Goal: Task Accomplishment & Management: Complete application form

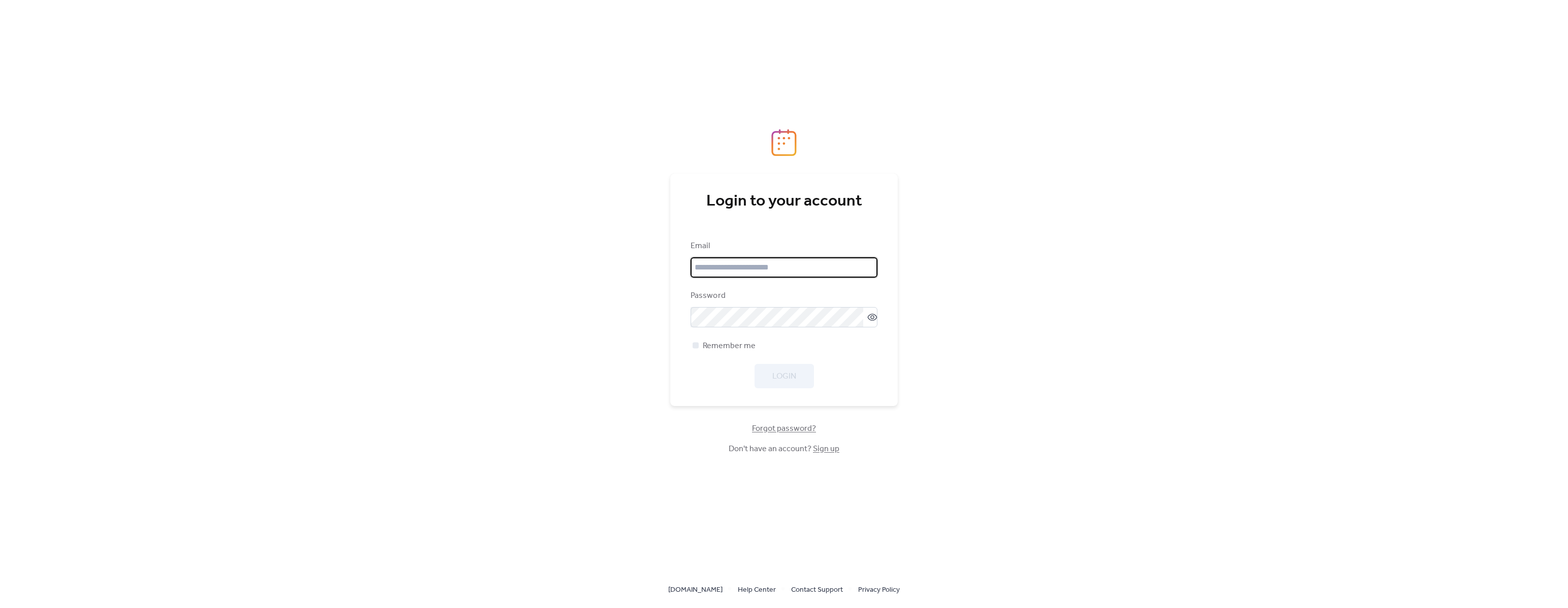
type input "**********"
click at [764, 371] on div "Login" at bounding box center [784, 376] width 187 height 24
click at [693, 345] on div at bounding box center [696, 344] width 6 height 6
click at [776, 374] on span "Login" at bounding box center [784, 377] width 24 height 13
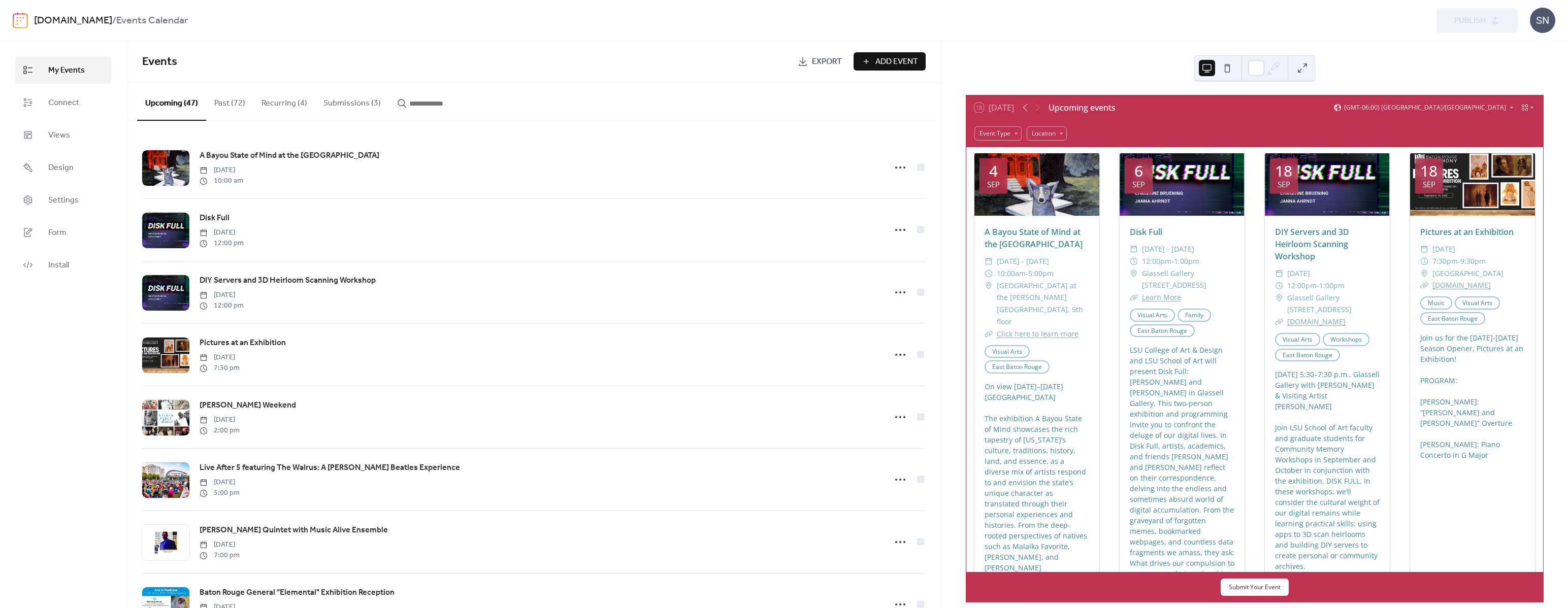
click at [338, 98] on button "Submissions (3)" at bounding box center [352, 101] width 74 height 38
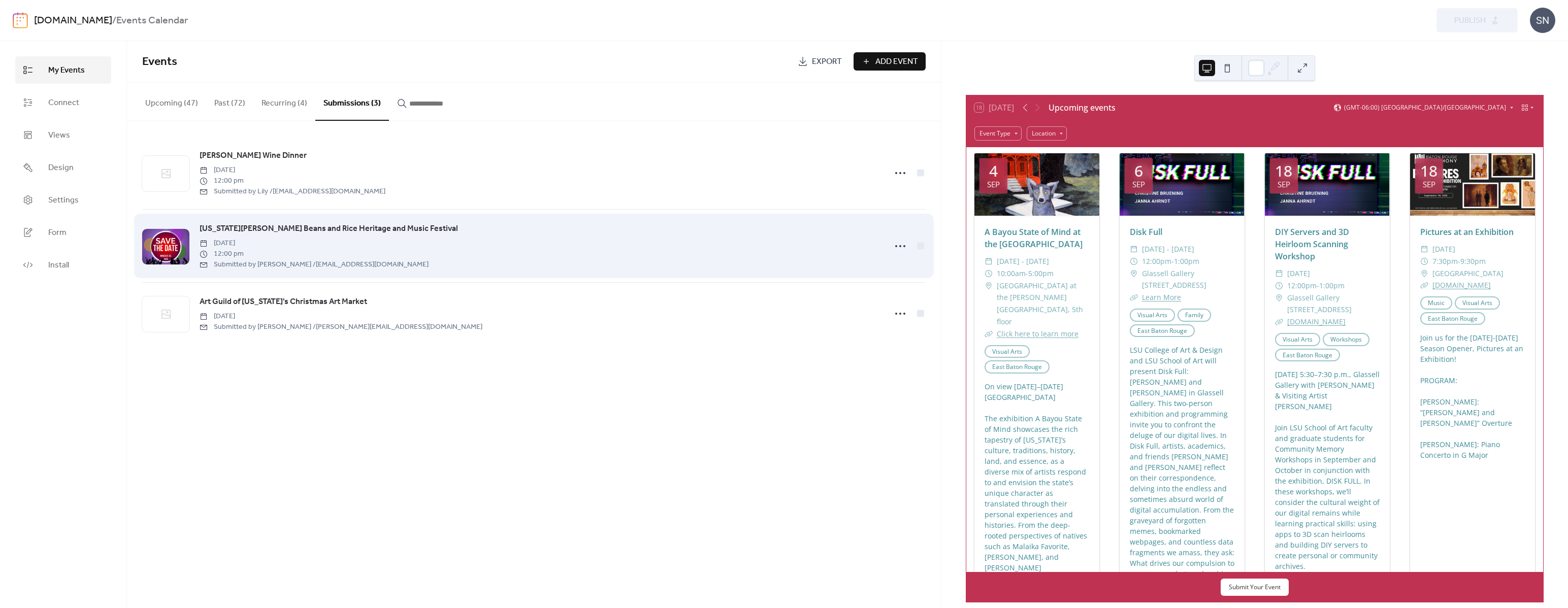
click at [383, 232] on span "[US_STATE][PERSON_NAME] Beans and Rice Heritage and Music Festival" at bounding box center [329, 229] width 258 height 13
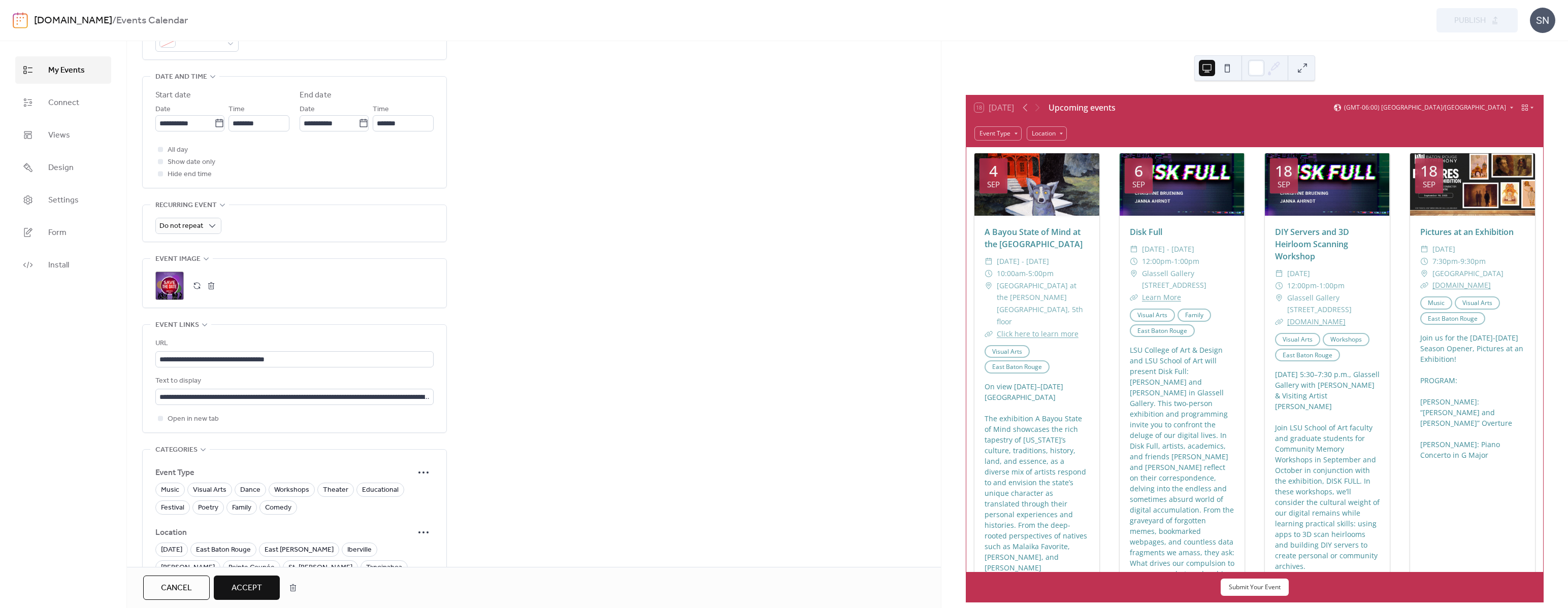
scroll to position [388, 0]
click at [336, 397] on input "text" at bounding box center [294, 394] width 278 height 16
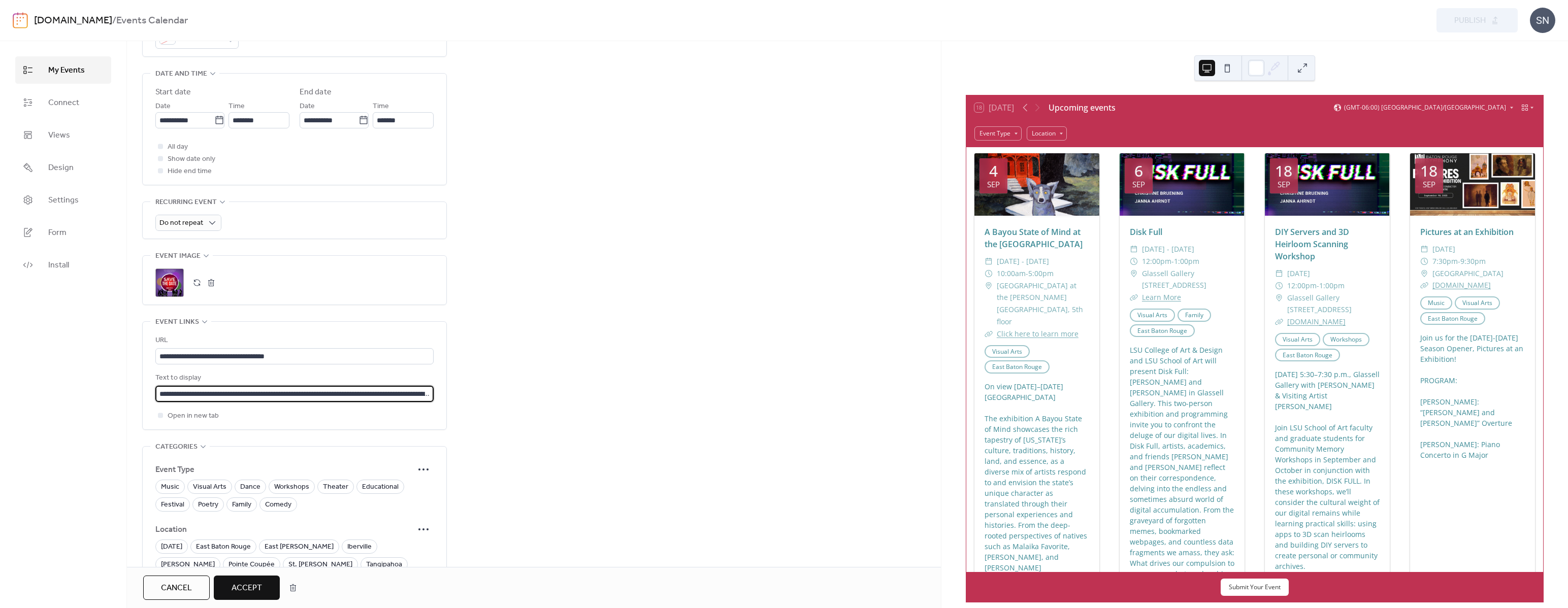
click at [336, 397] on input "text" at bounding box center [294, 394] width 278 height 16
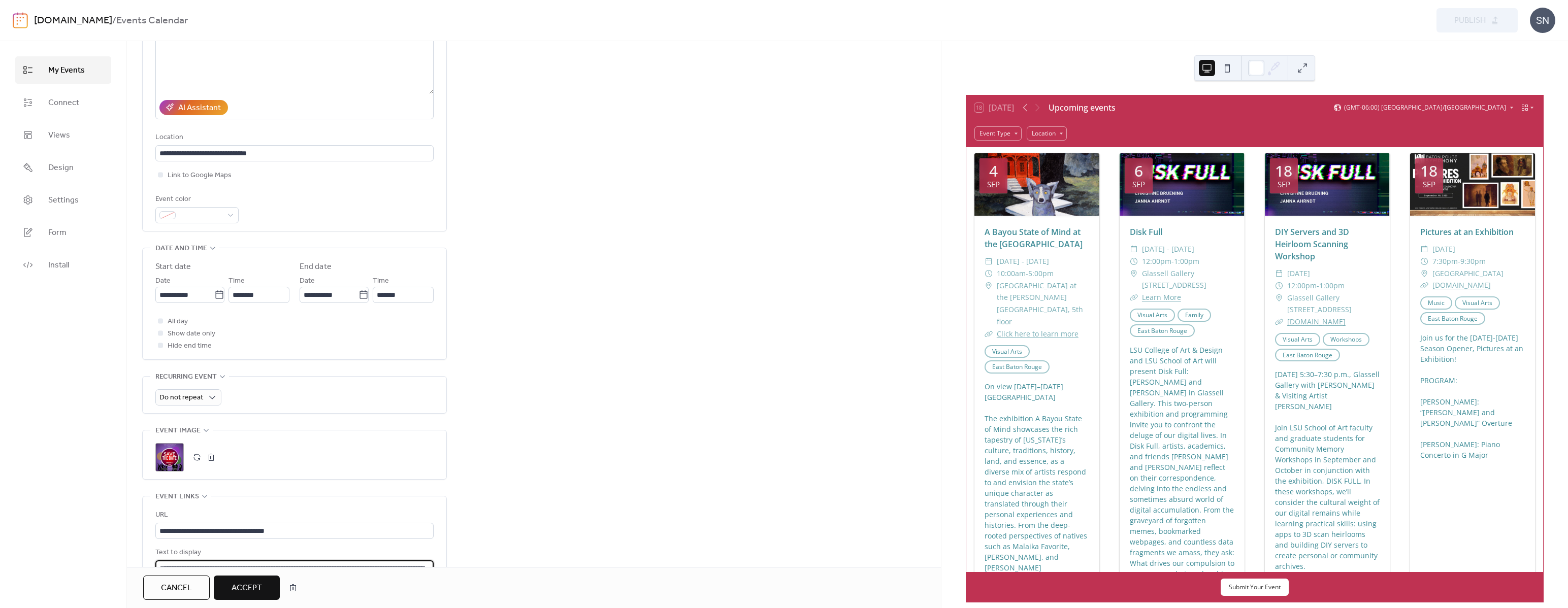
scroll to position [0, 0]
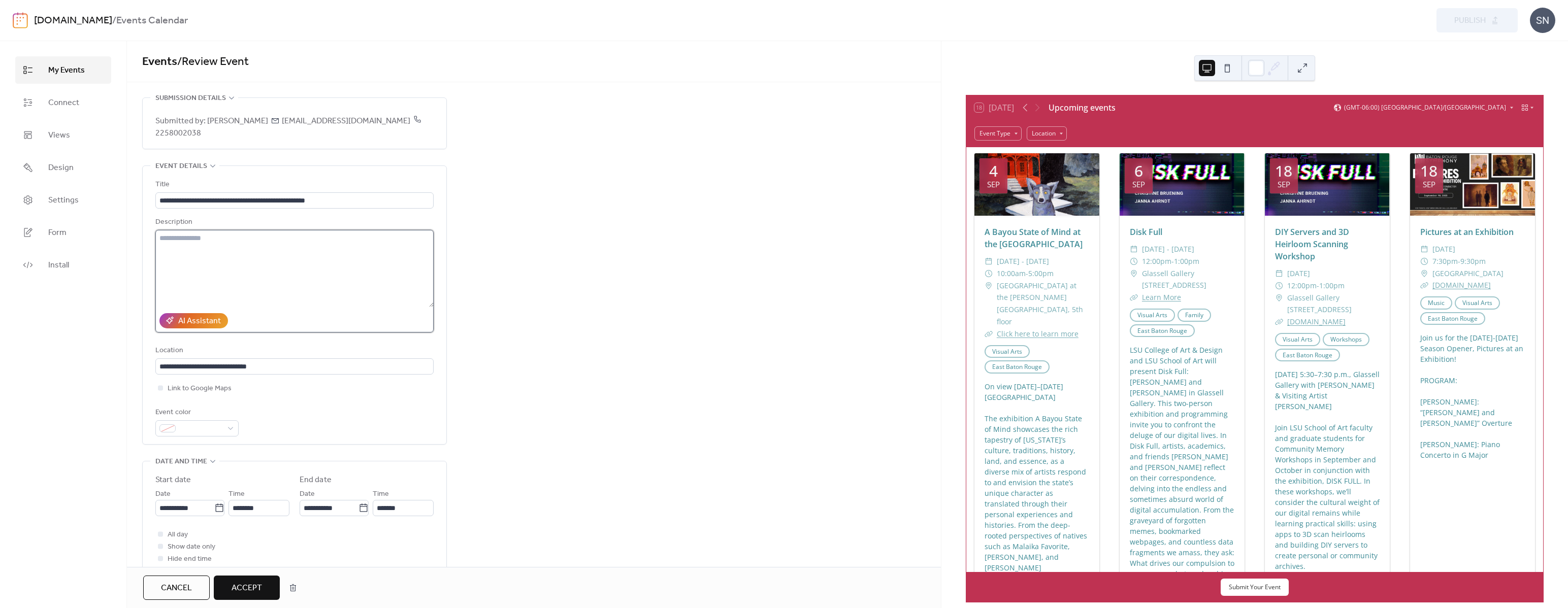
click at [274, 260] on textarea at bounding box center [294, 269] width 278 height 77
paste textarea "**********"
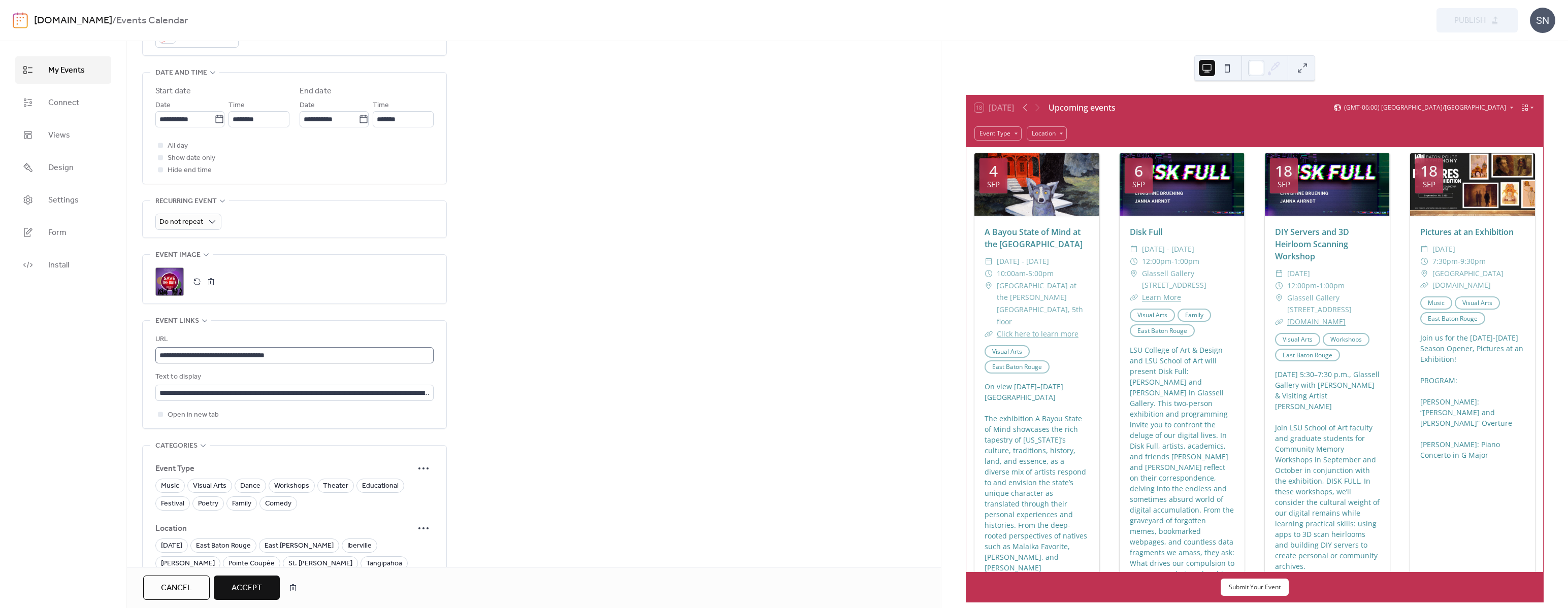
scroll to position [1, 0]
type textarea "**********"
click at [410, 386] on input "text" at bounding box center [294, 393] width 278 height 16
click at [410, 387] on input "text" at bounding box center [294, 393] width 278 height 16
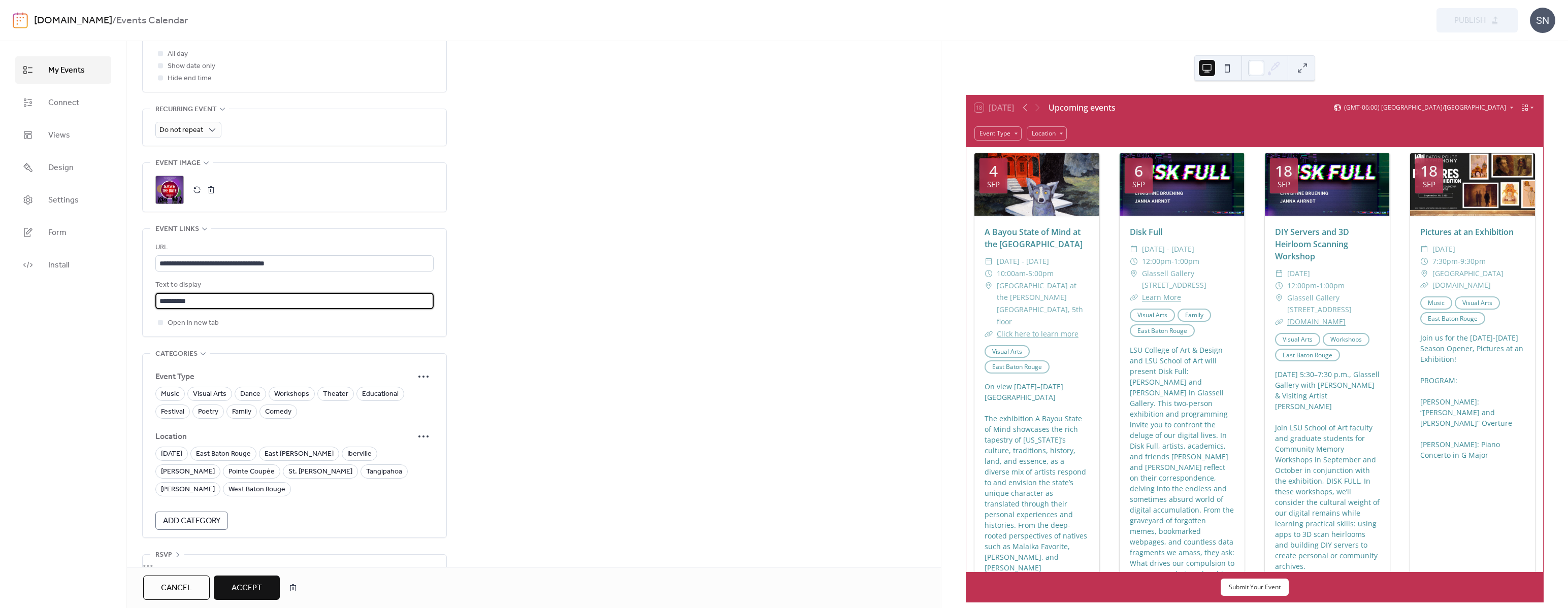
scroll to position [484, 0]
type input "**********"
click at [176, 407] on span "Festival" at bounding box center [173, 409] width 23 height 13
click at [240, 410] on span "Family" at bounding box center [241, 409] width 19 height 13
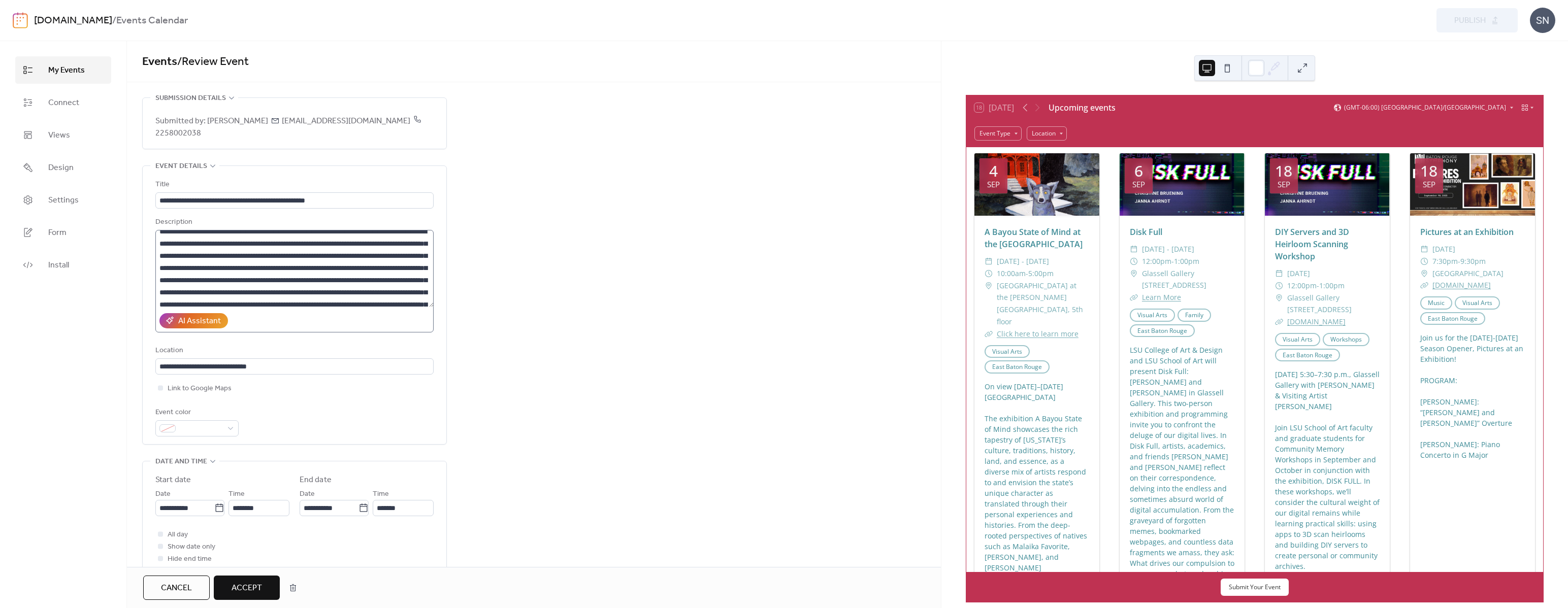
scroll to position [0, 0]
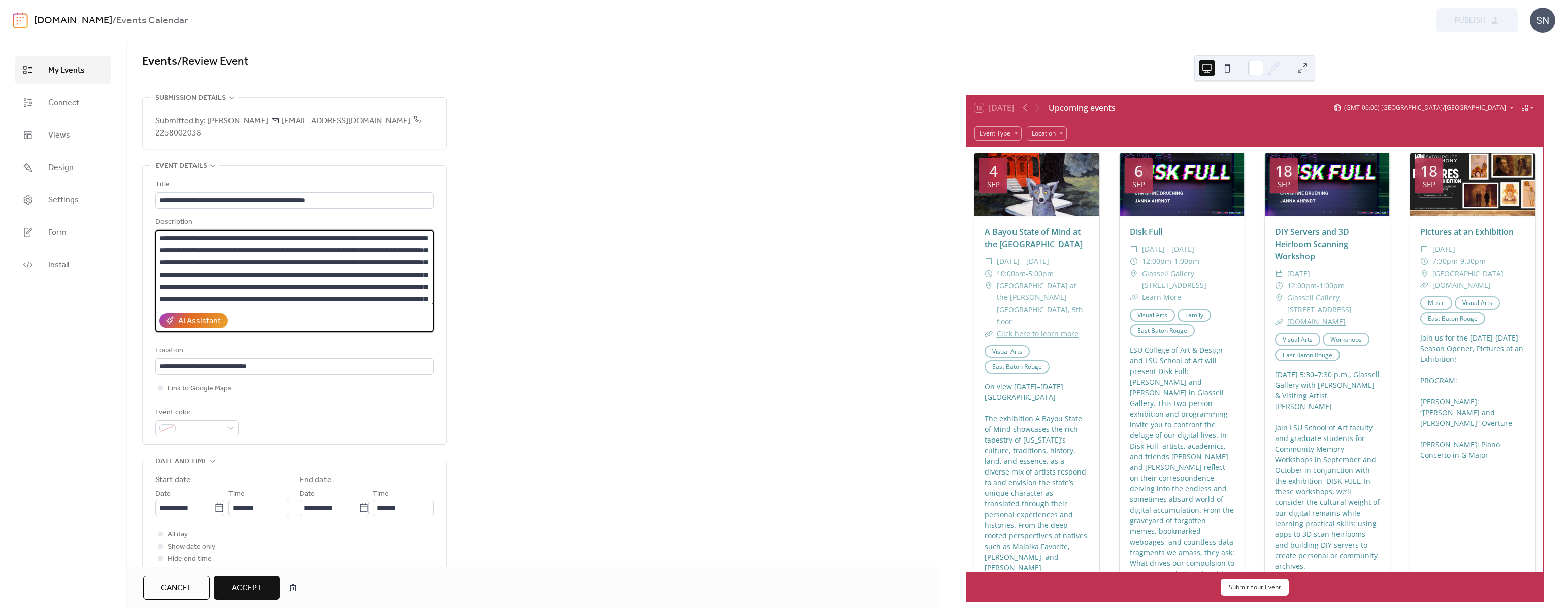
drag, startPoint x: 160, startPoint y: 236, endPoint x: 298, endPoint y: 246, distance: 138.4
click at [160, 236] on textarea at bounding box center [294, 269] width 278 height 77
click at [315, 272] on textarea at bounding box center [294, 269] width 278 height 77
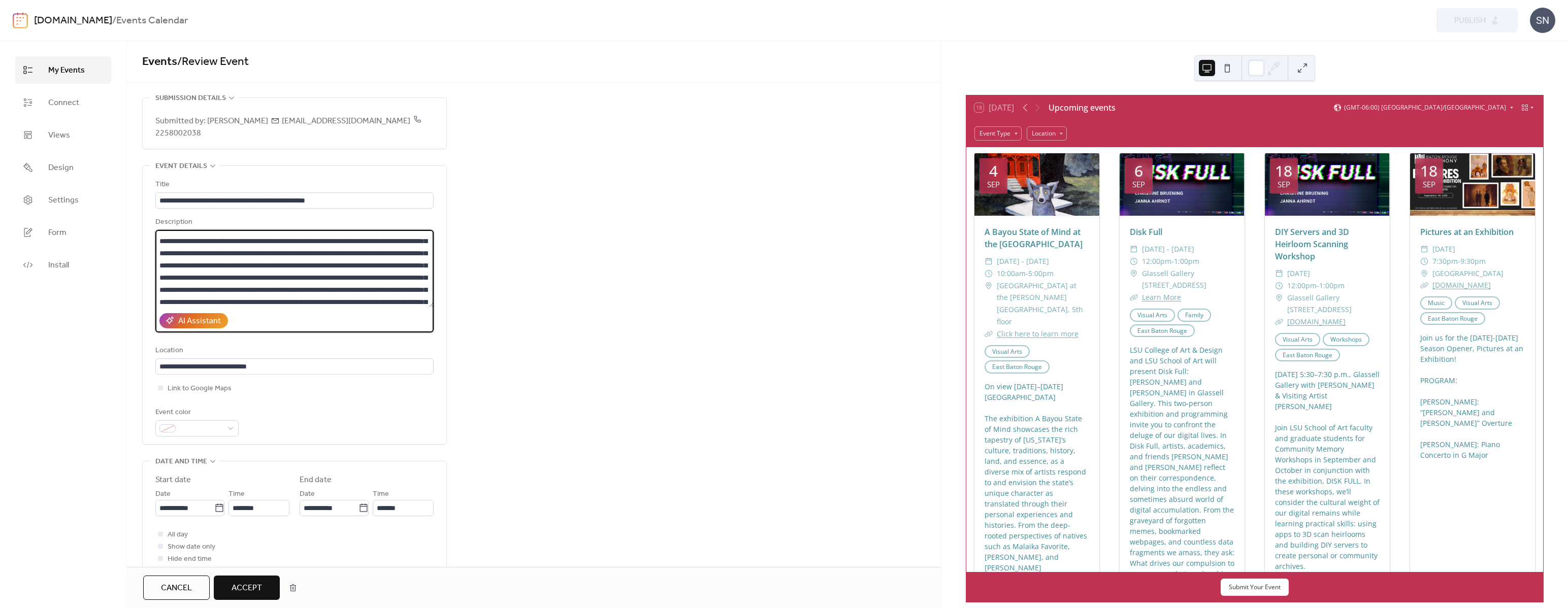
scroll to position [63, 0]
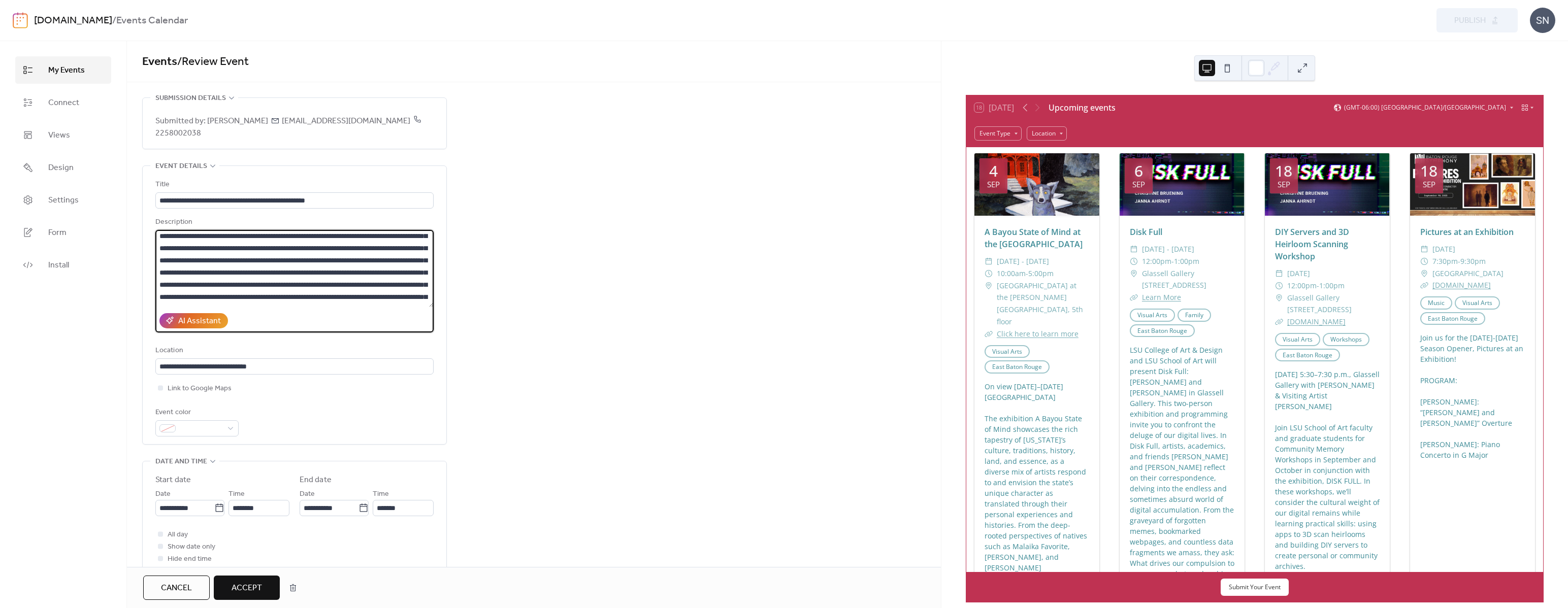
click at [275, 257] on textarea at bounding box center [294, 269] width 278 height 77
click at [244, 259] on textarea at bounding box center [294, 269] width 278 height 77
click at [304, 249] on textarea at bounding box center [294, 269] width 278 height 77
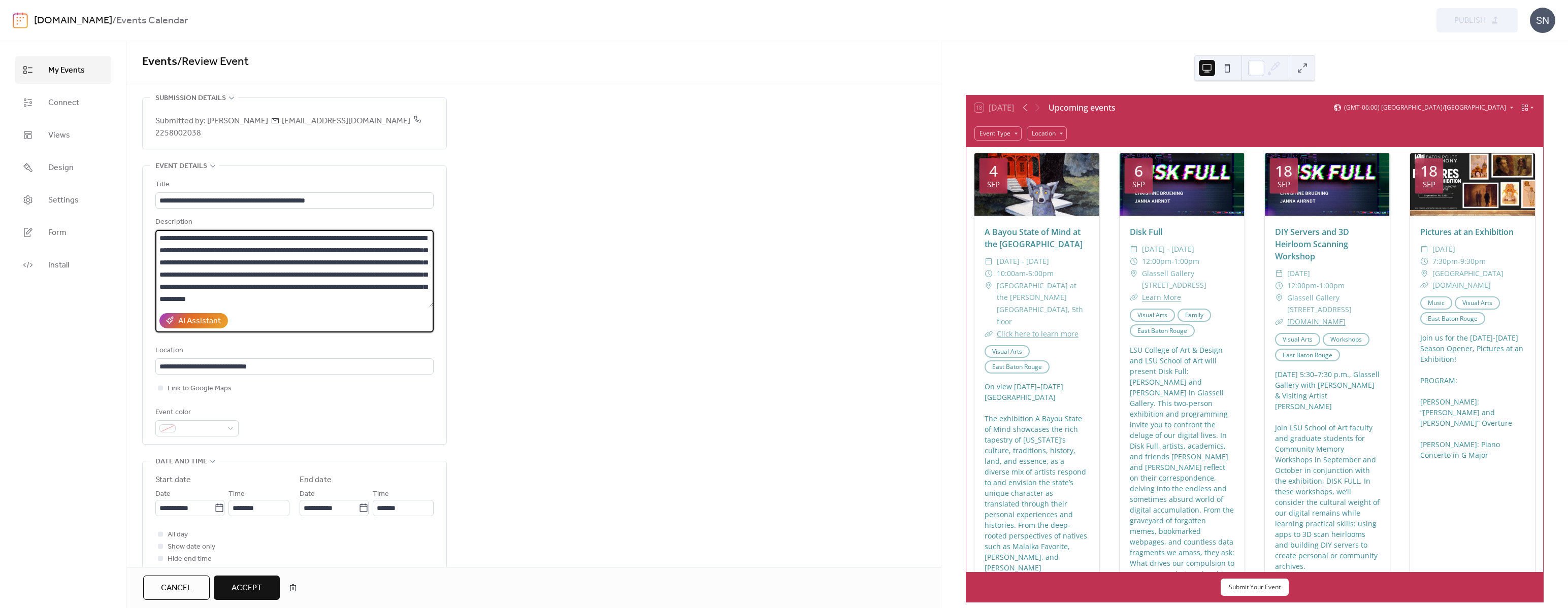
click at [301, 266] on textarea at bounding box center [294, 269] width 278 height 77
click at [351, 260] on textarea at bounding box center [294, 269] width 278 height 77
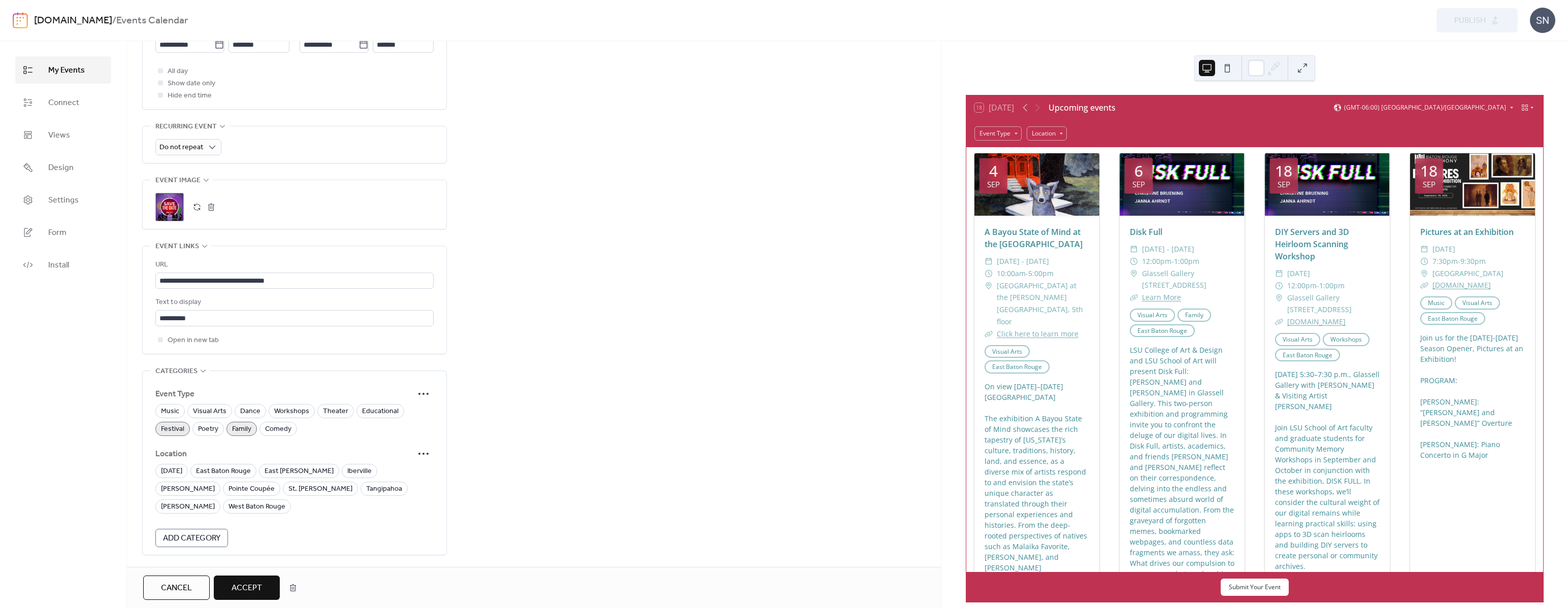
scroll to position [466, 0]
type textarea "**********"
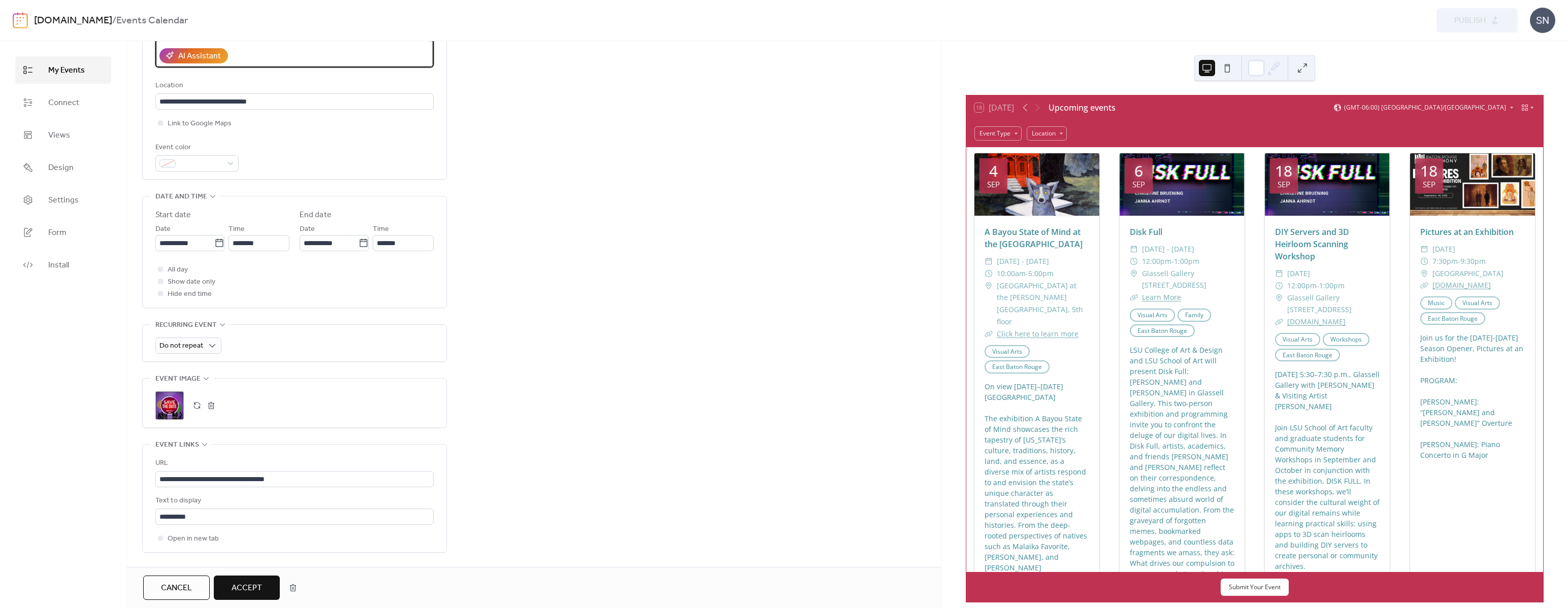
scroll to position [266, 0]
click at [159, 269] on div at bounding box center [160, 268] width 5 height 5
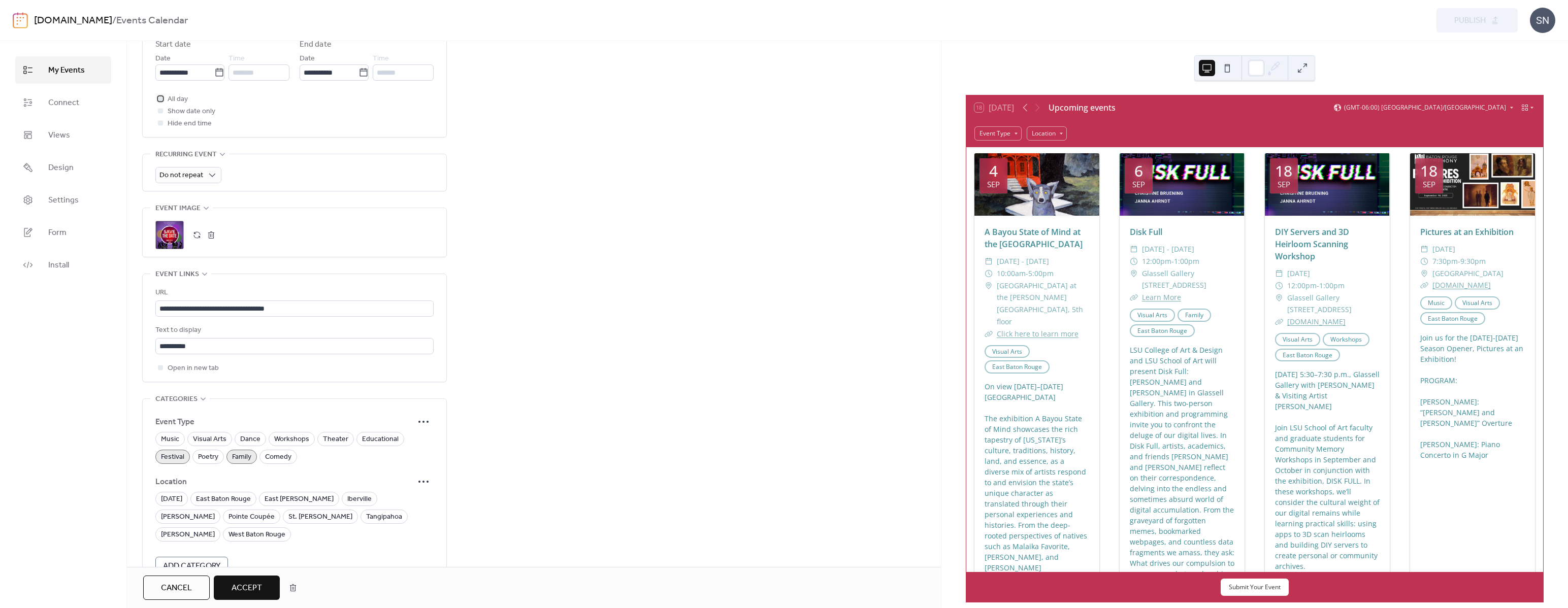
scroll to position [484, 0]
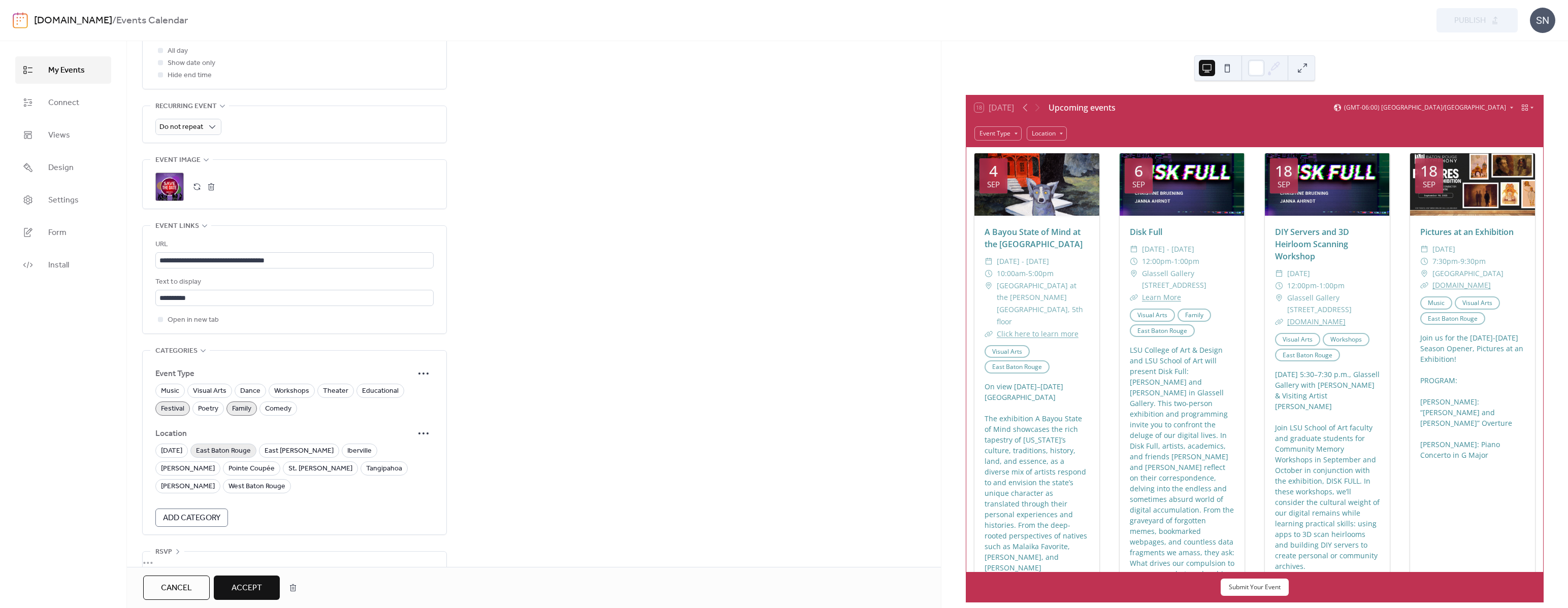
click at [246, 452] on span "East Baton Rouge" at bounding box center [223, 452] width 55 height 13
click at [254, 585] on span "Accept" at bounding box center [247, 588] width 31 height 13
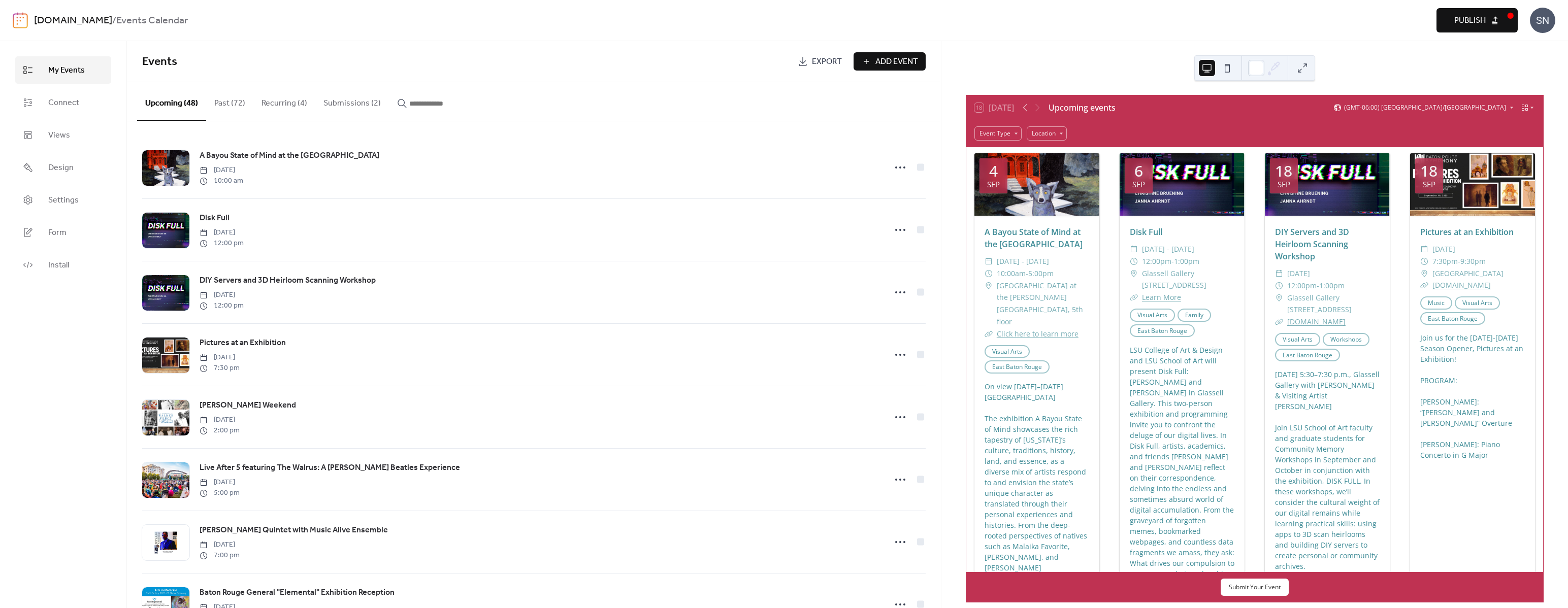
click at [354, 106] on button "Submissions (2)" at bounding box center [352, 101] width 74 height 38
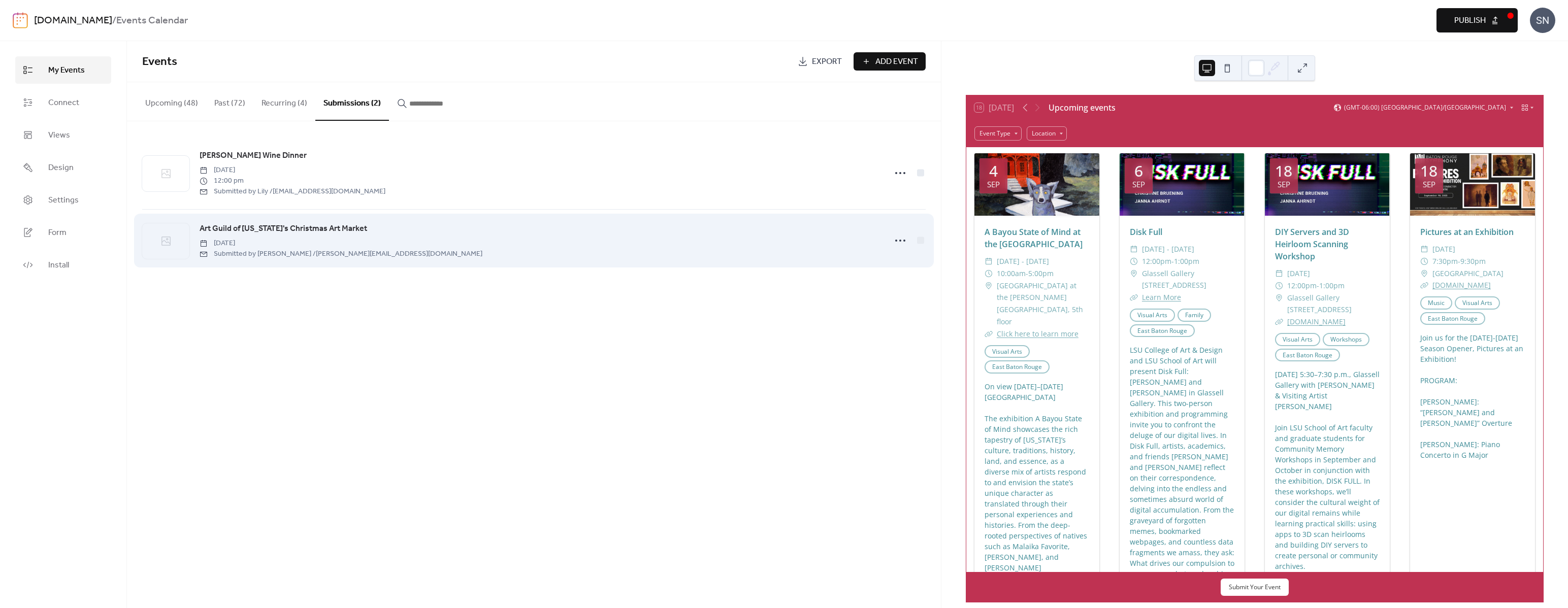
click at [519, 242] on div "Art Guild of [US_STATE]'s Christmas Art Market [DATE] Submitted by [PERSON_NAME…" at bounding box center [539, 240] width 680 height 37
click at [345, 230] on span "Art Guild of [US_STATE]'s Christmas Art Market" at bounding box center [284, 229] width 167 height 13
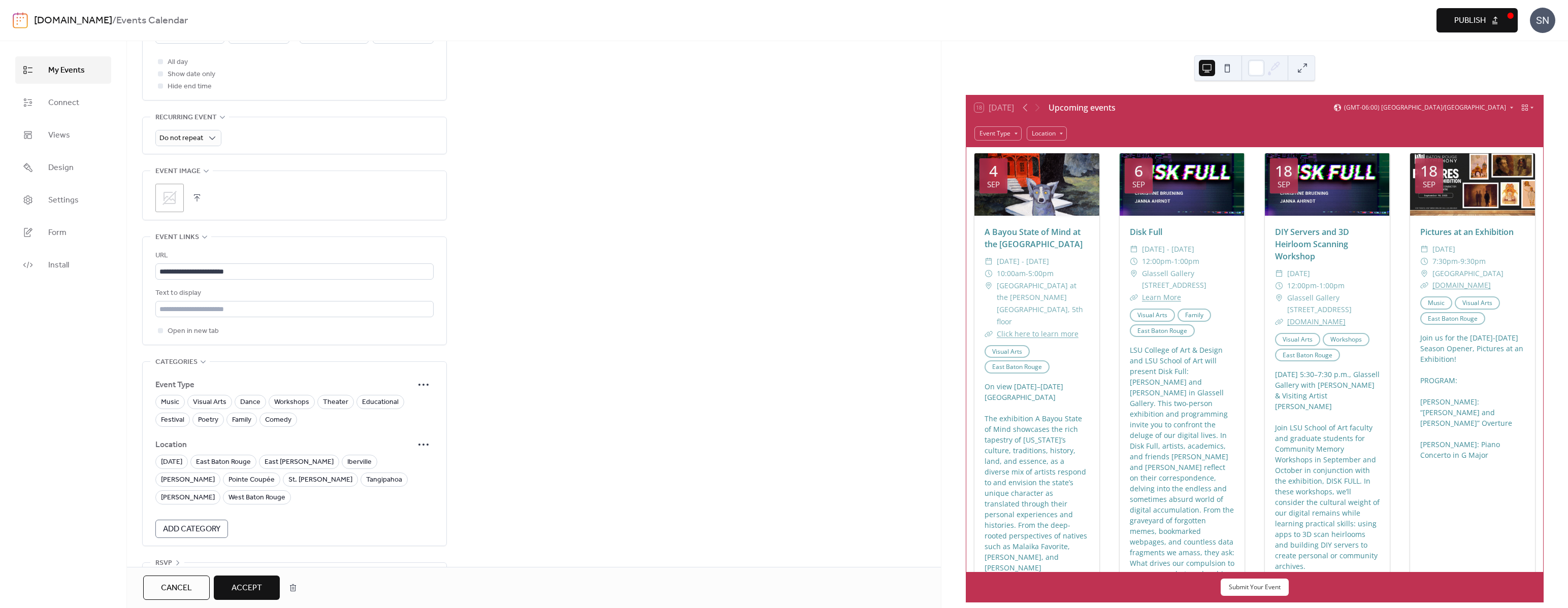
scroll to position [477, 0]
click at [301, 266] on input "**********" at bounding box center [294, 267] width 278 height 16
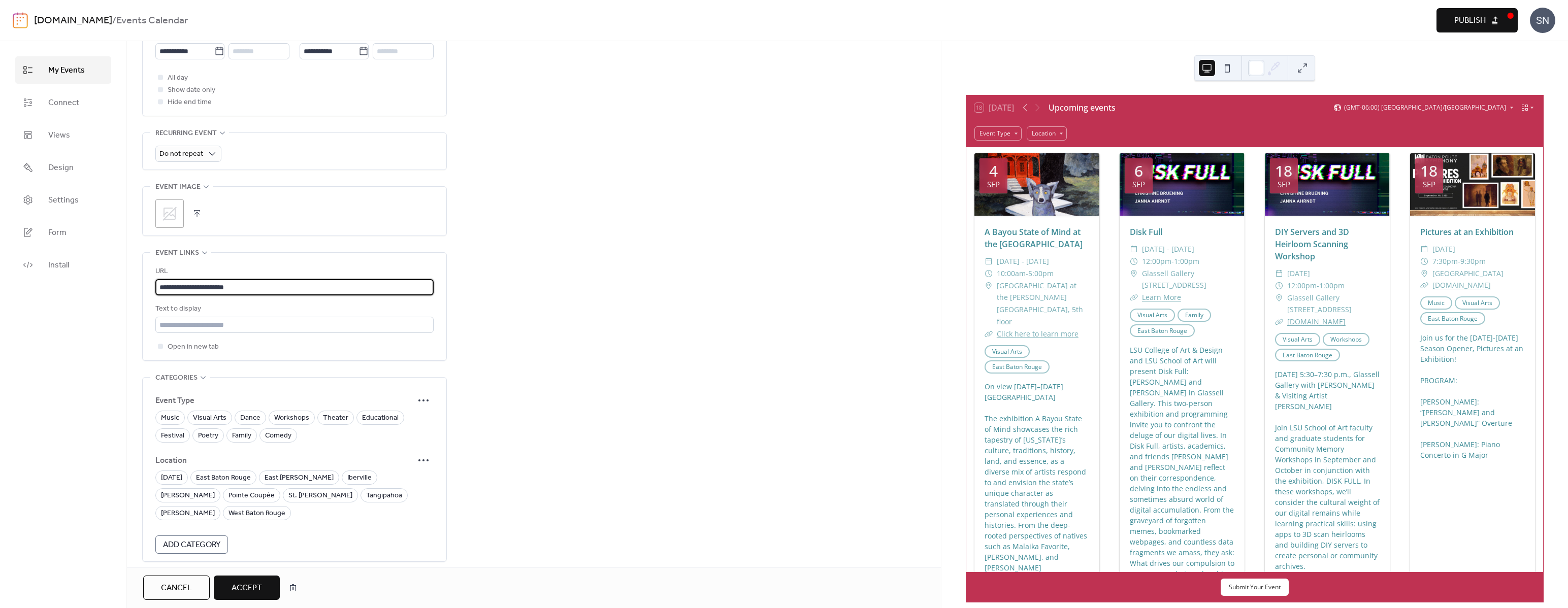
scroll to position [457, 0]
click at [196, 208] on button "button" at bounding box center [197, 213] width 14 height 14
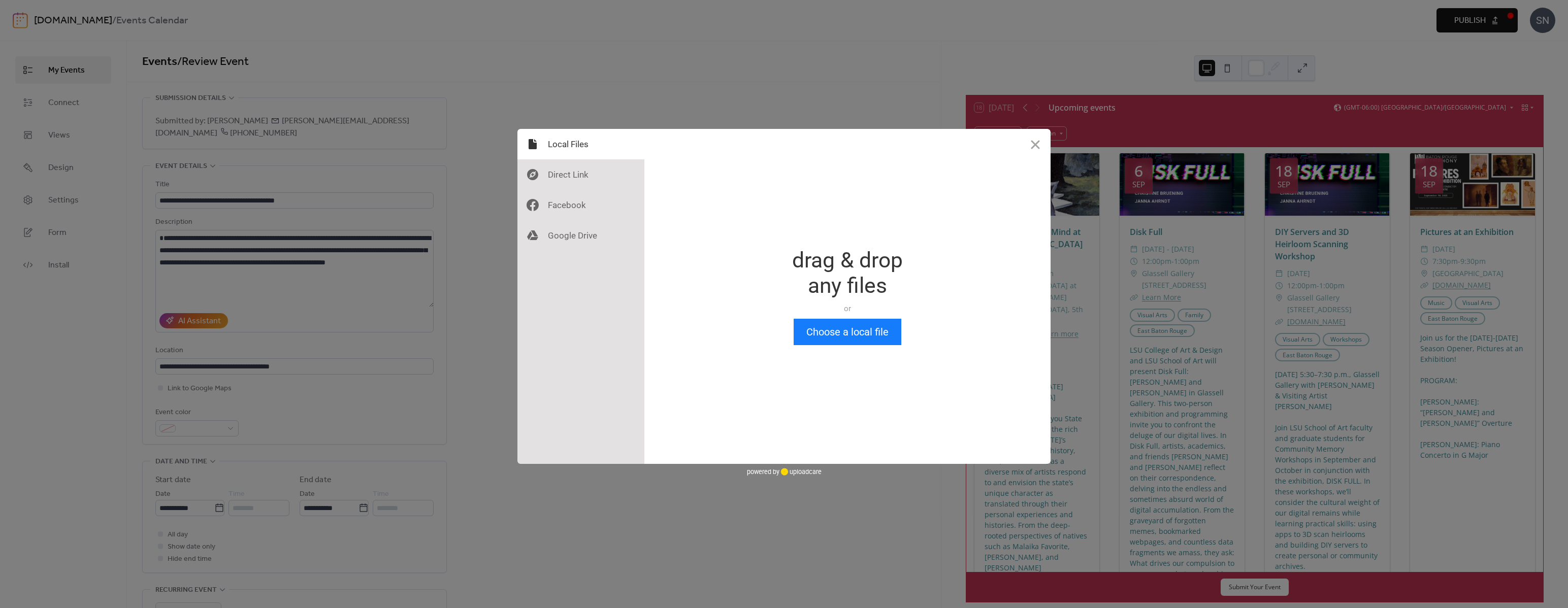
scroll to position [0, 0]
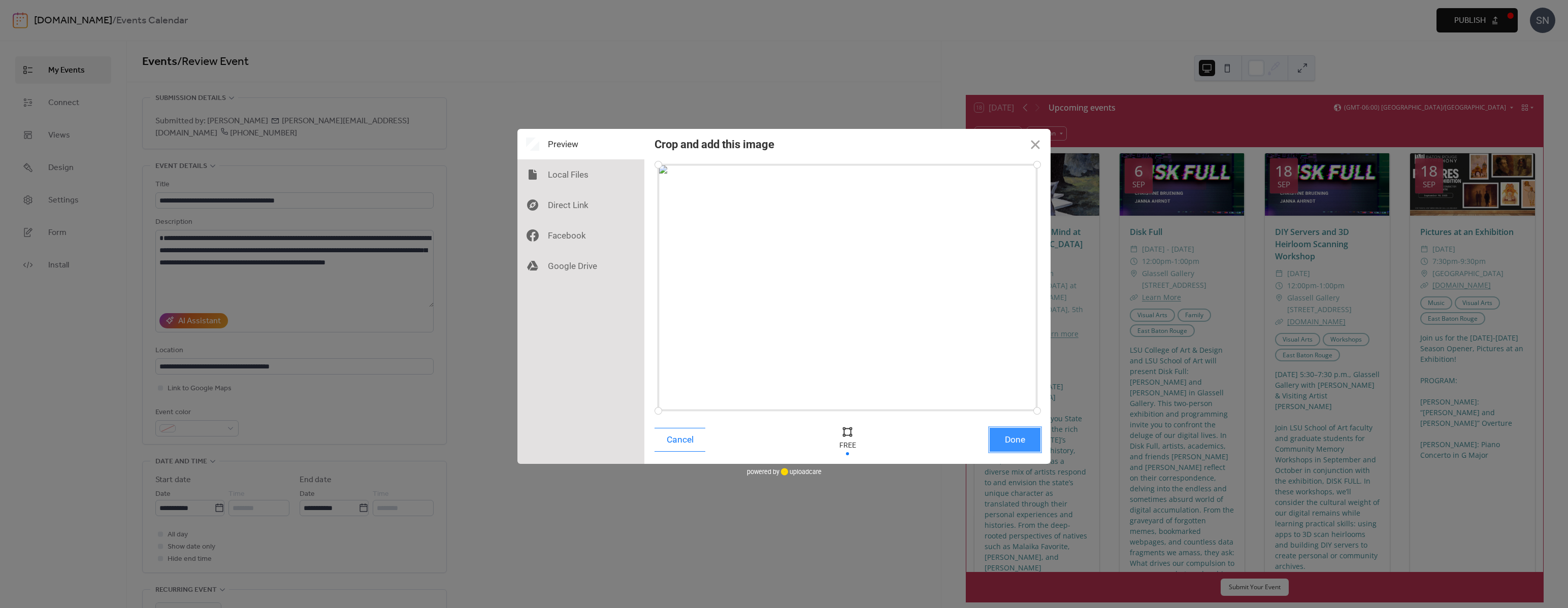
click at [1012, 438] on button "Done" at bounding box center [1015, 440] width 50 height 24
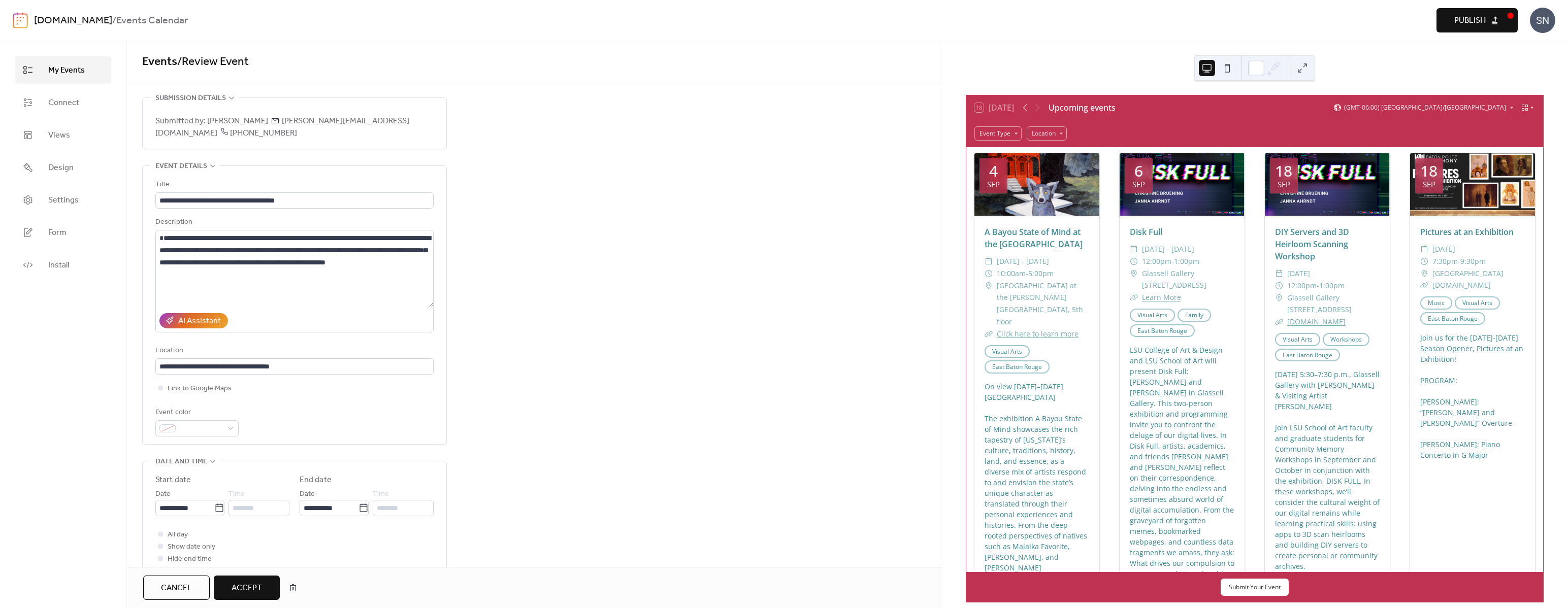
scroll to position [366, 0]
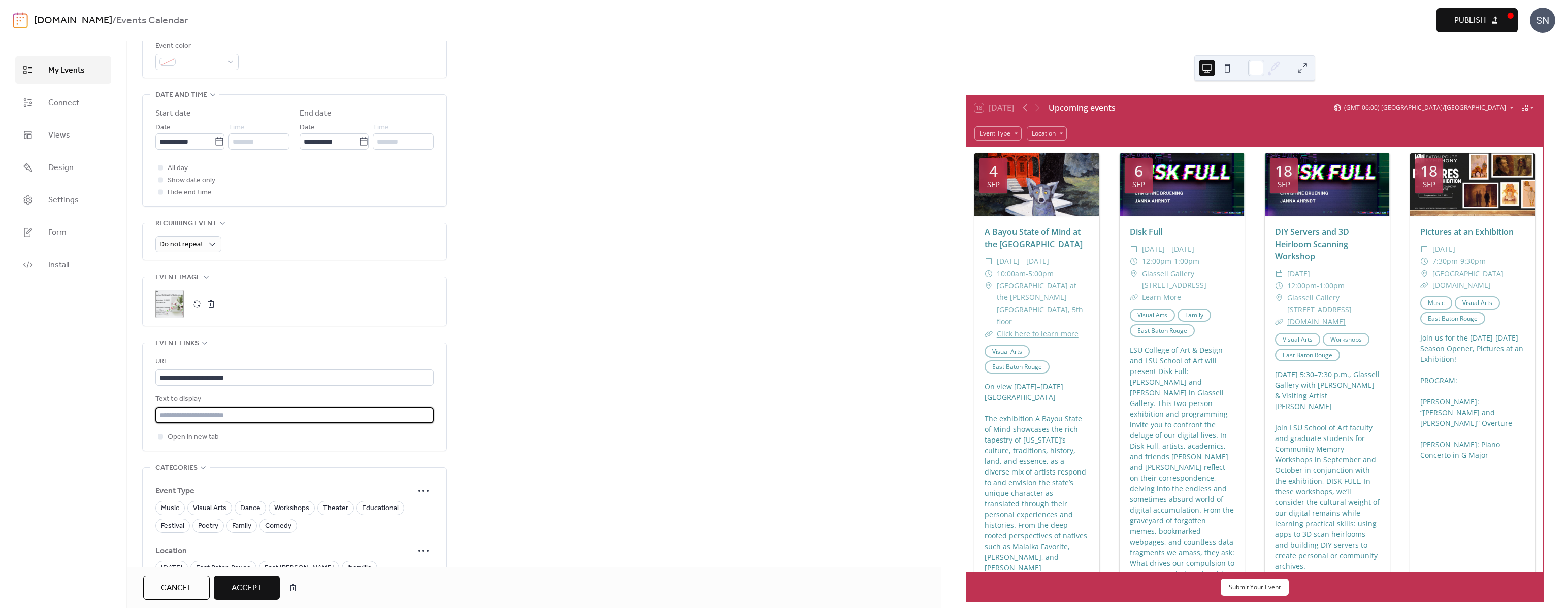
click at [264, 418] on input "text" at bounding box center [294, 416] width 278 height 16
type input "**********"
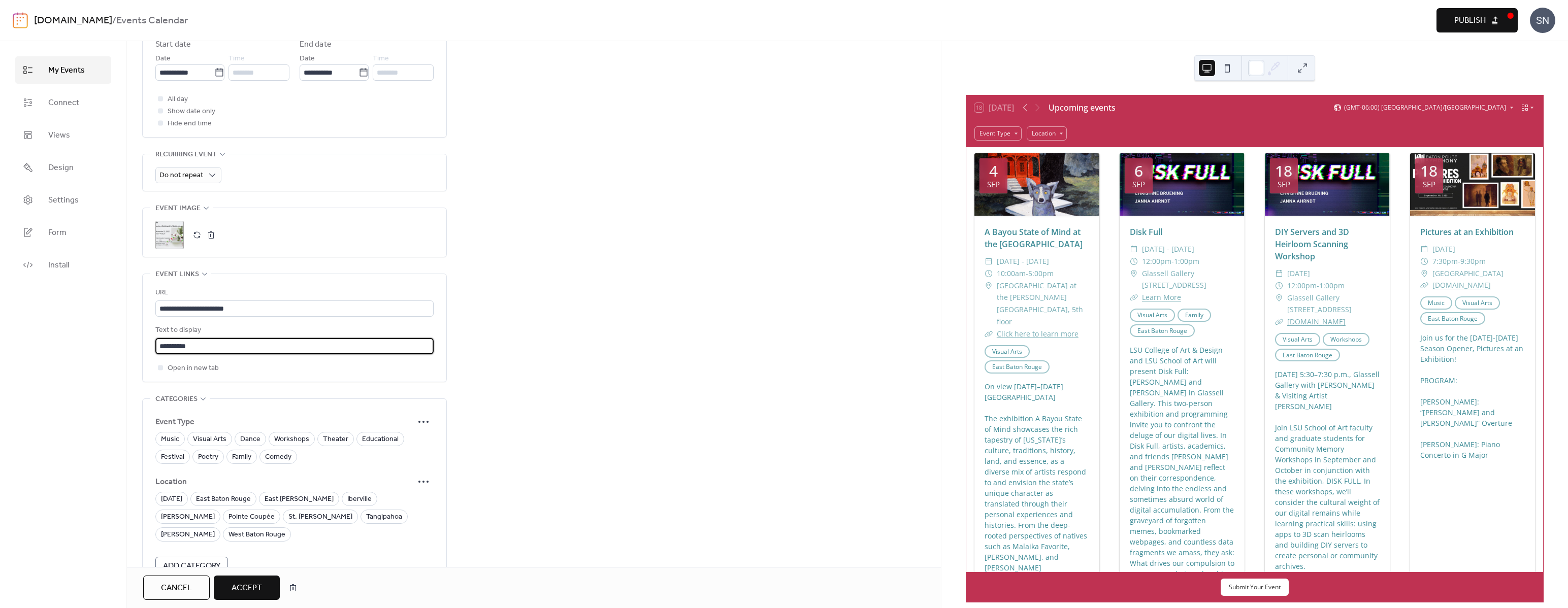
scroll to position [484, 0]
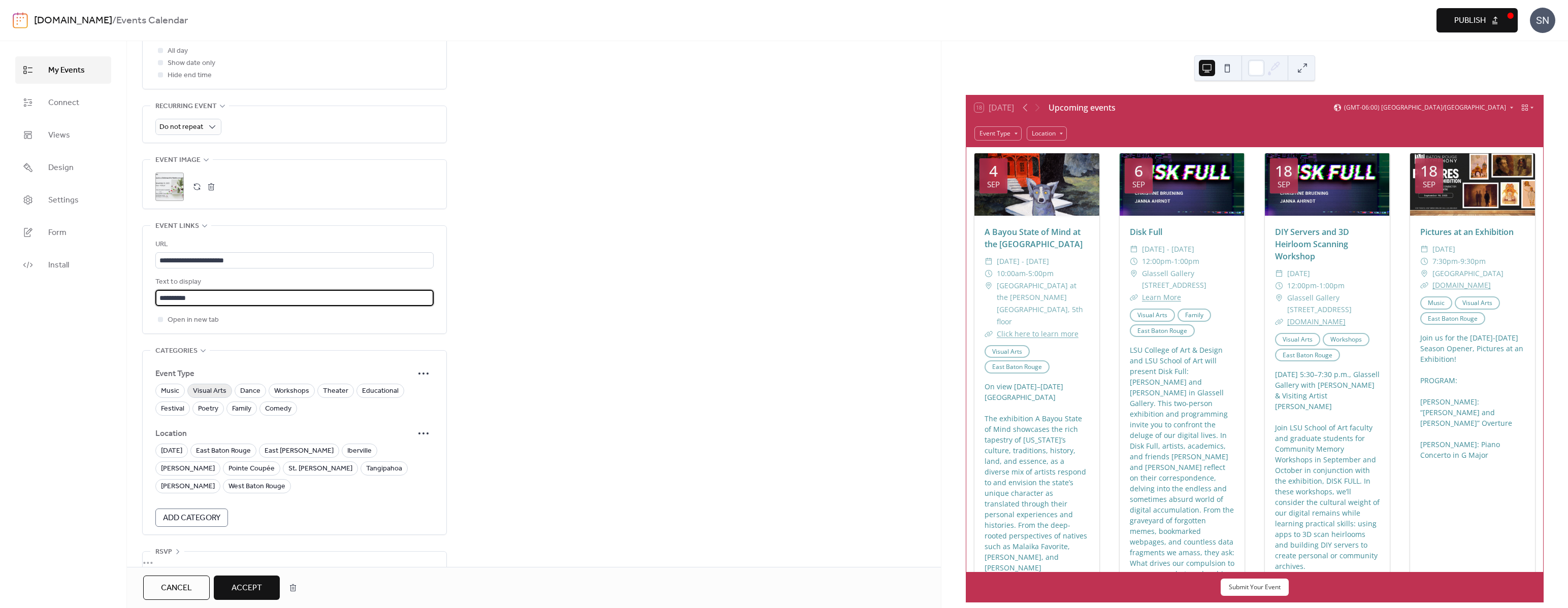
click at [201, 389] on span "Visual Arts" at bounding box center [209, 391] width 33 height 13
click at [165, 409] on span "Festival" at bounding box center [173, 409] width 23 height 13
click at [243, 407] on span "Family" at bounding box center [241, 409] width 19 height 13
click at [244, 452] on span "East Baton Rouge" at bounding box center [223, 452] width 55 height 13
click at [248, 586] on span "Accept" at bounding box center [247, 588] width 31 height 13
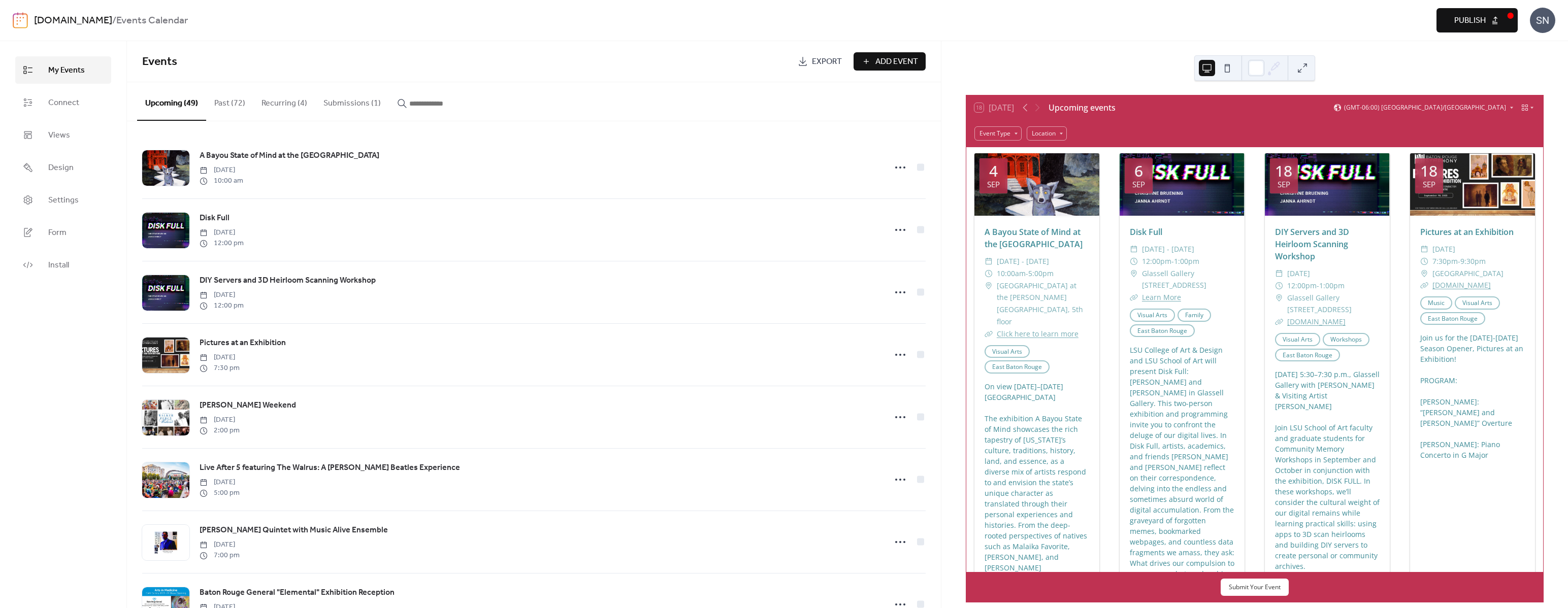
click at [1473, 19] on span "Publish" at bounding box center [1470, 21] width 32 height 13
